Goal: Task Accomplishment & Management: Use online tool/utility

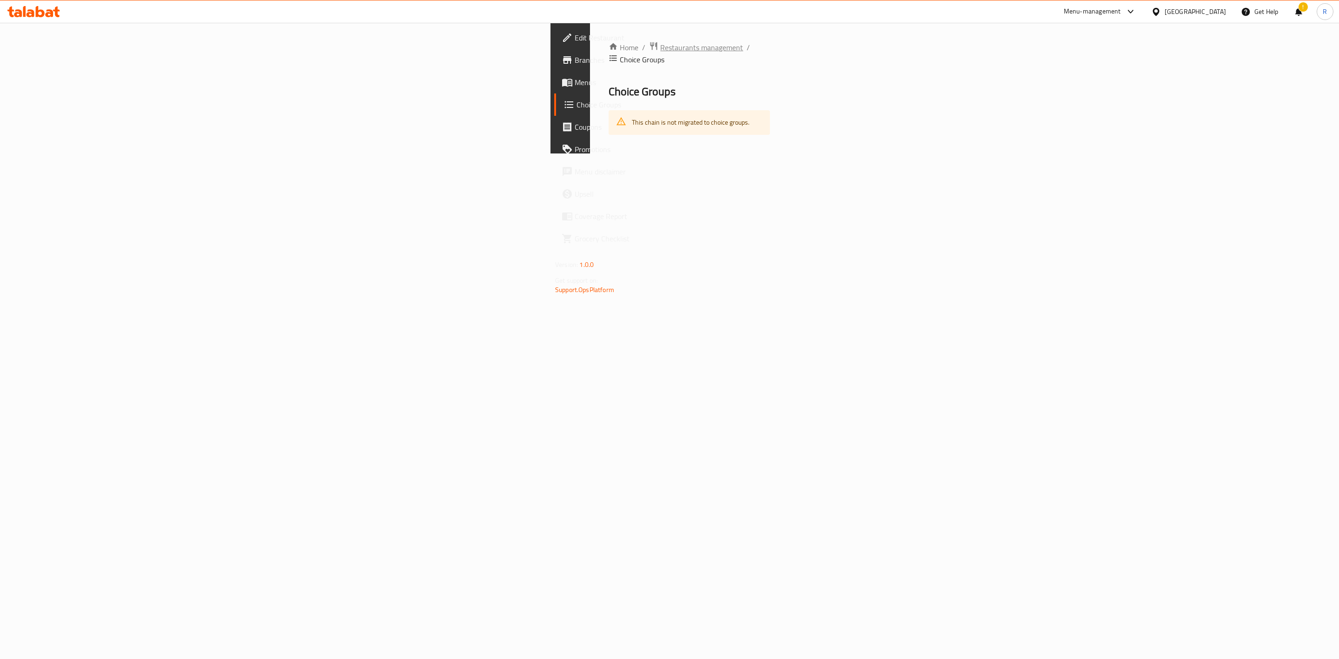
click at [660, 47] on span "Restaurants management" at bounding box center [701, 47] width 83 height 11
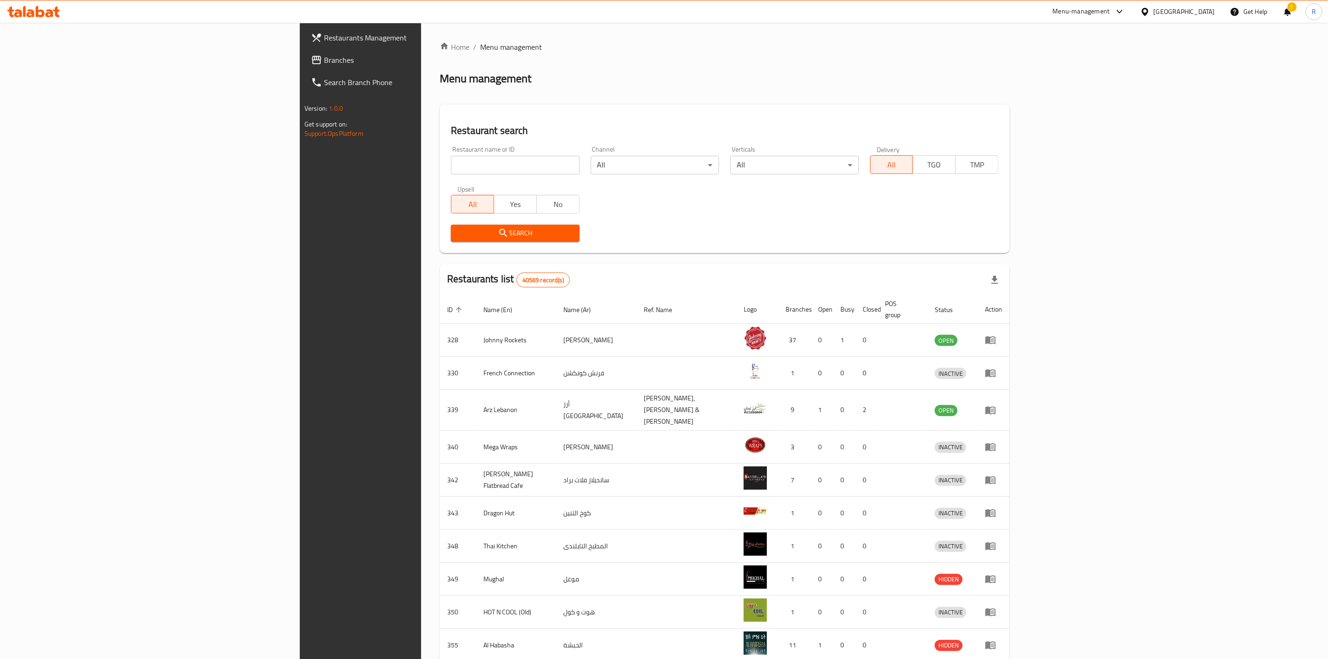
click at [451, 158] on input "search" at bounding box center [515, 165] width 128 height 19
type input "everyday roastery"
click button "Search" at bounding box center [515, 233] width 128 height 17
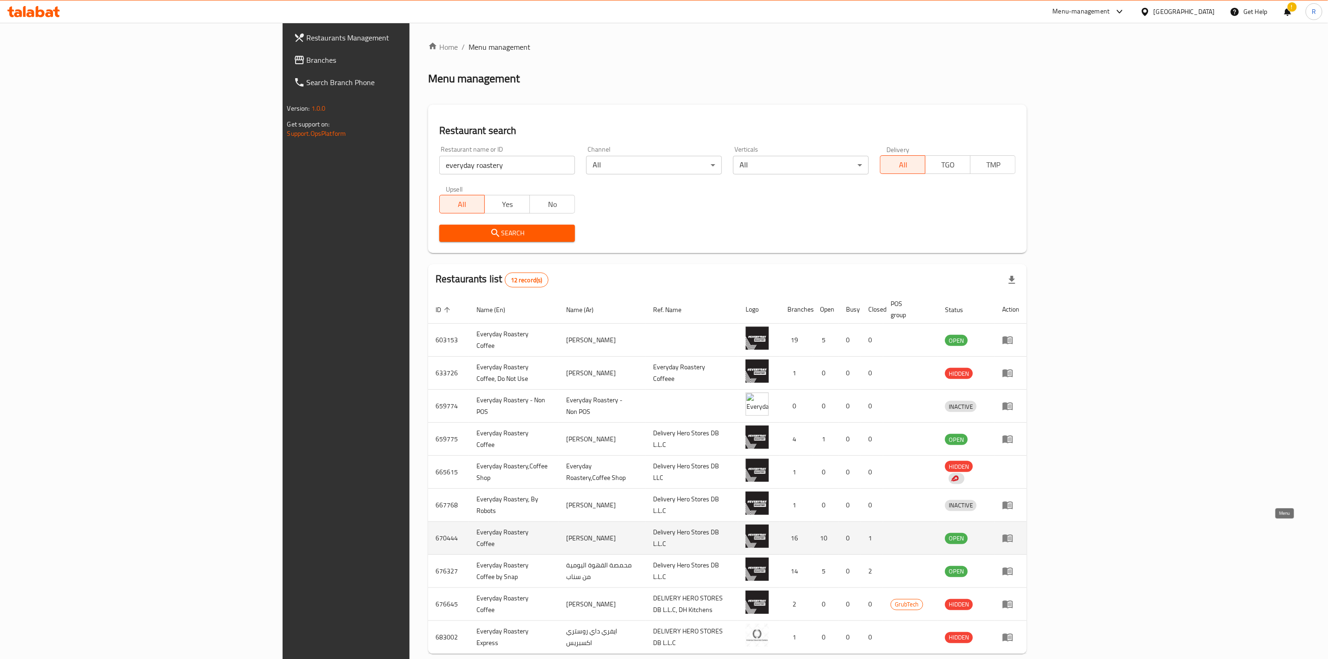
click at [1013, 535] on icon "enhanced table" at bounding box center [1008, 539] width 10 height 8
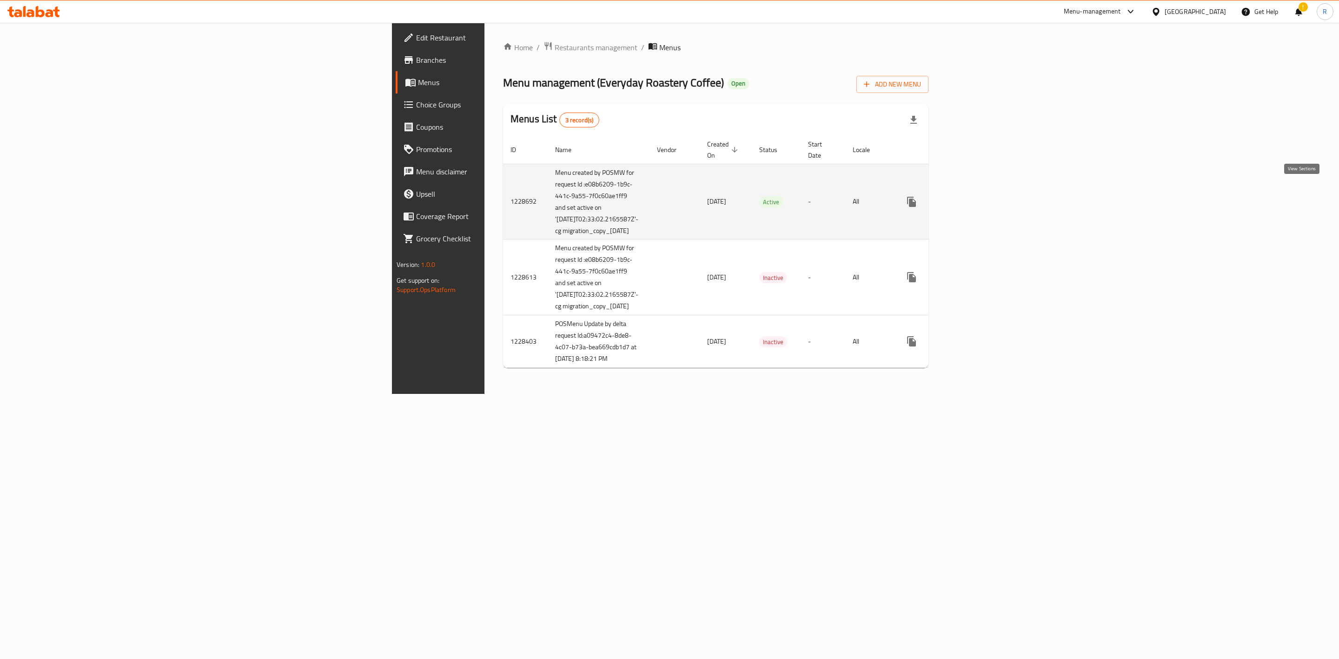
click at [984, 196] on icon "enhanced table" at bounding box center [978, 201] width 11 height 11
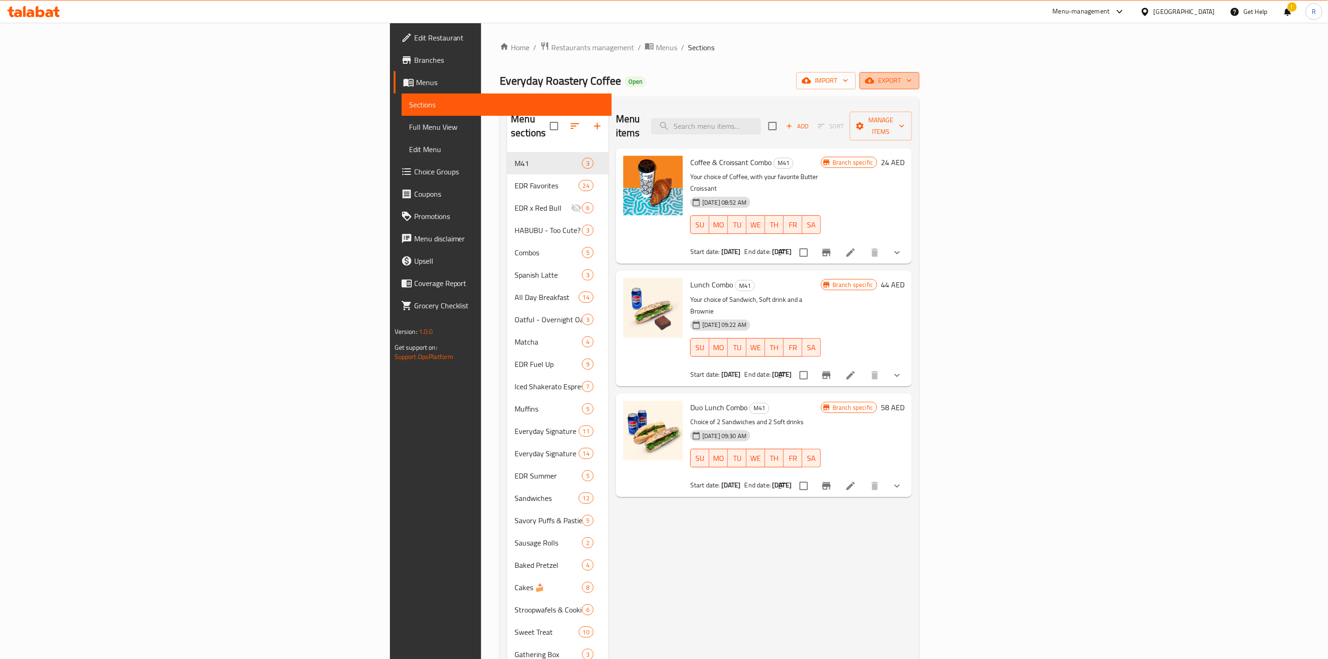
click at [912, 79] on span "export" at bounding box center [889, 81] width 45 height 12
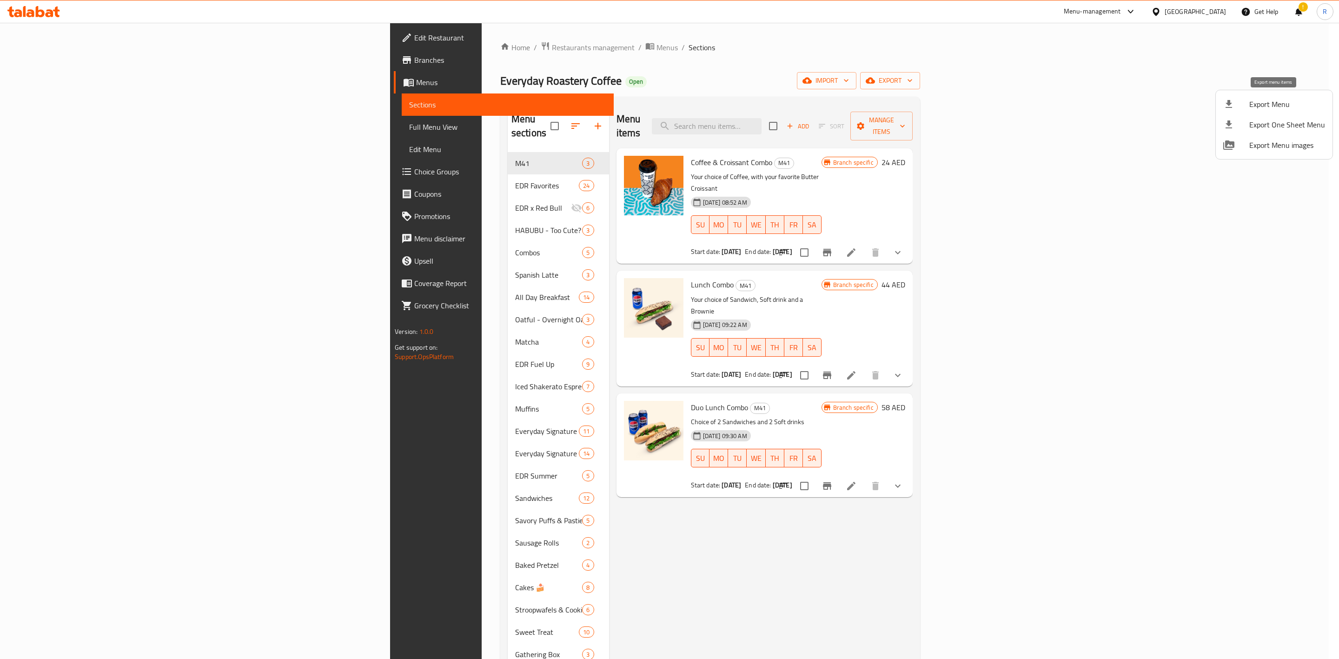
click at [1254, 106] on span "Export Menu" at bounding box center [1287, 104] width 76 height 11
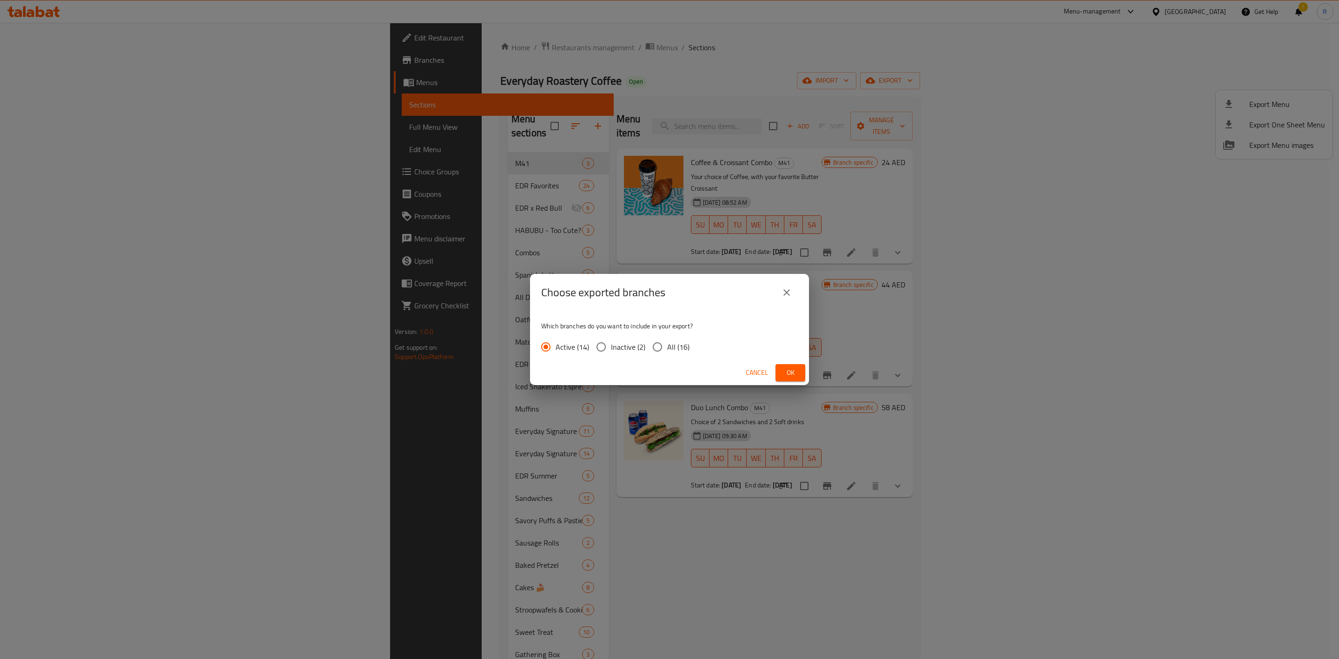
click at [796, 370] on span "Ok" at bounding box center [790, 373] width 15 height 12
